Goal: Transaction & Acquisition: Purchase product/service

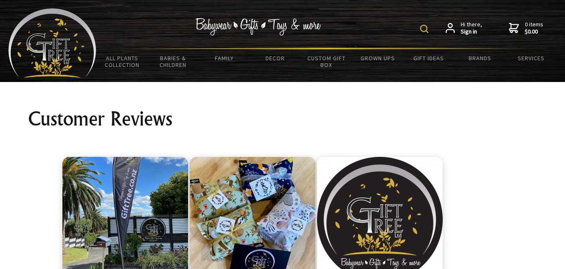
click at [423, 28] on img at bounding box center [424, 29] width 8 height 8
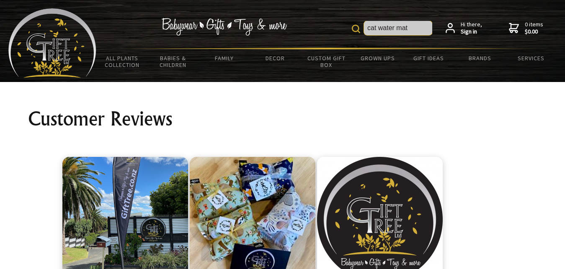
type input "cat water mat"
click at [355, 26] on img at bounding box center [356, 29] width 8 height 8
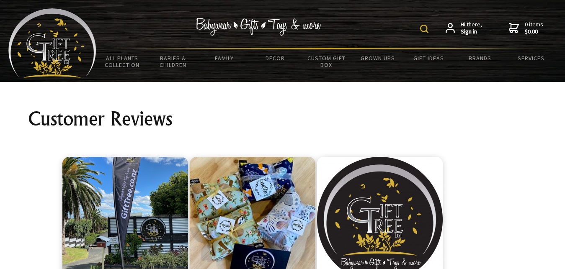
click at [424, 28] on img at bounding box center [424, 29] width 8 height 8
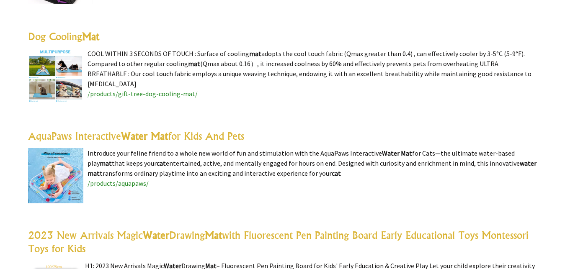
scroll to position [377, 0]
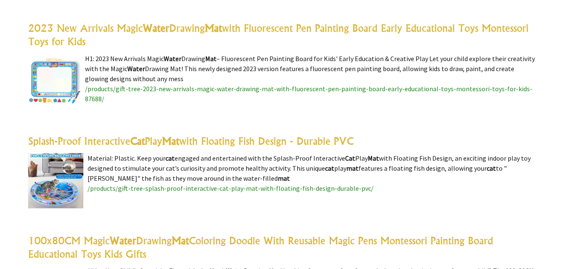
scroll to position [562, 0]
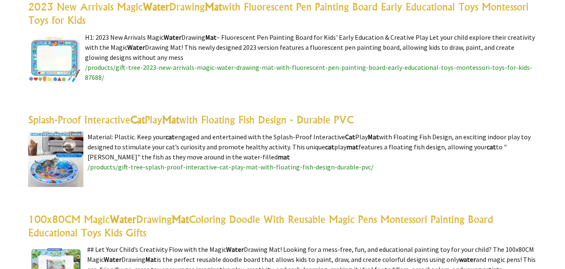
click at [229, 166] on span "/products/gift-tree-splash-proof-interactive-cat-play-mat-with-floating-fish-de…" at bounding box center [230, 167] width 286 height 8
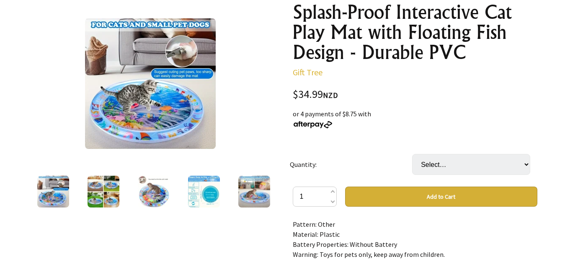
scroll to position [85, 0]
